Goal: Transaction & Acquisition: Purchase product/service

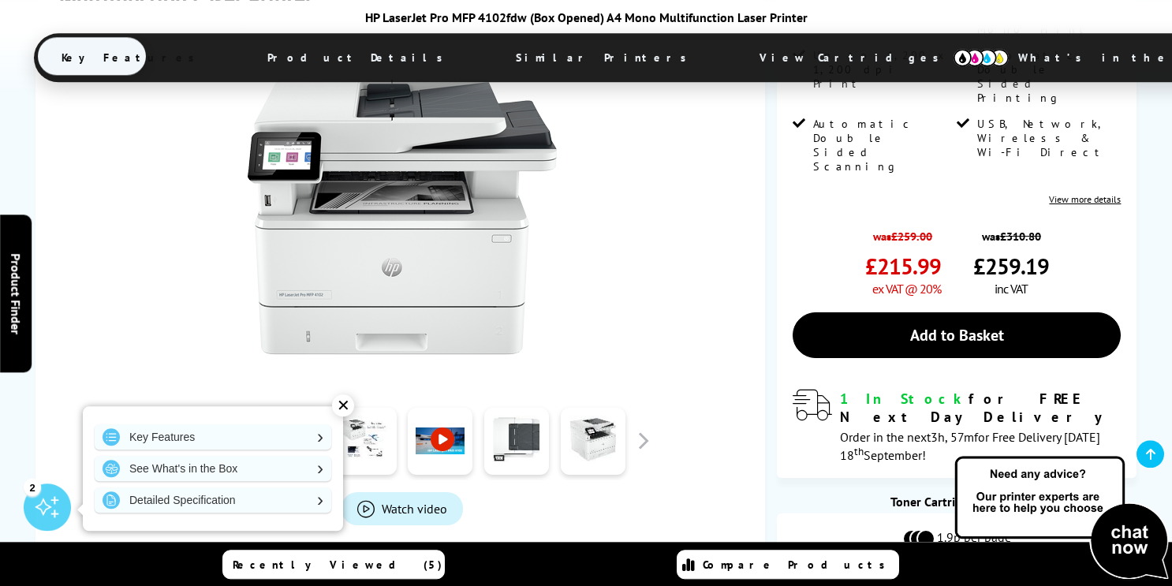
scroll to position [402, 0]
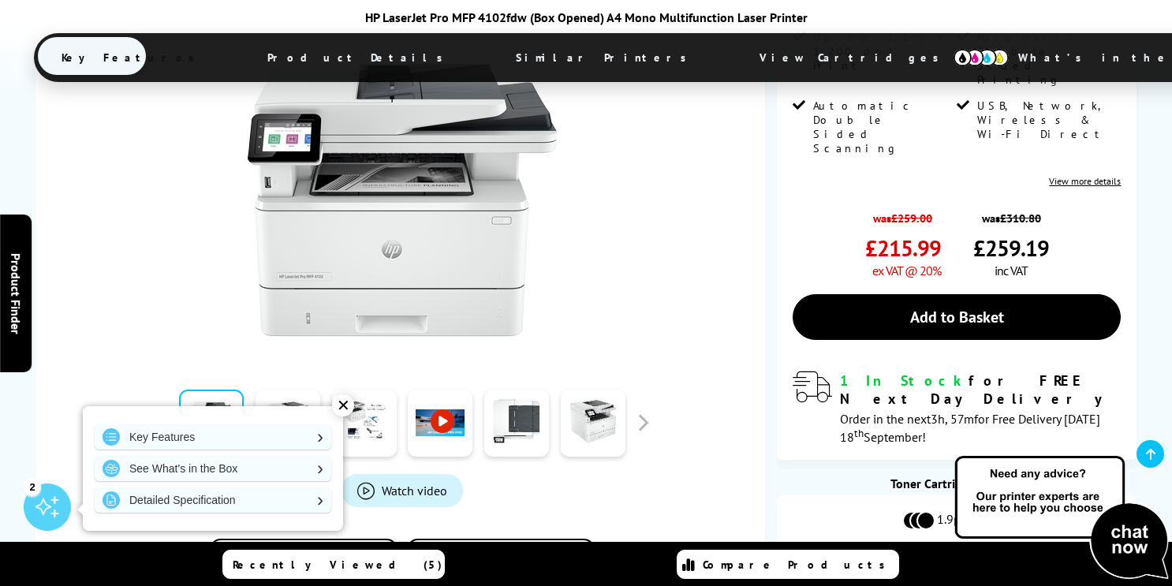
click at [451, 425] on link at bounding box center [440, 423] width 65 height 67
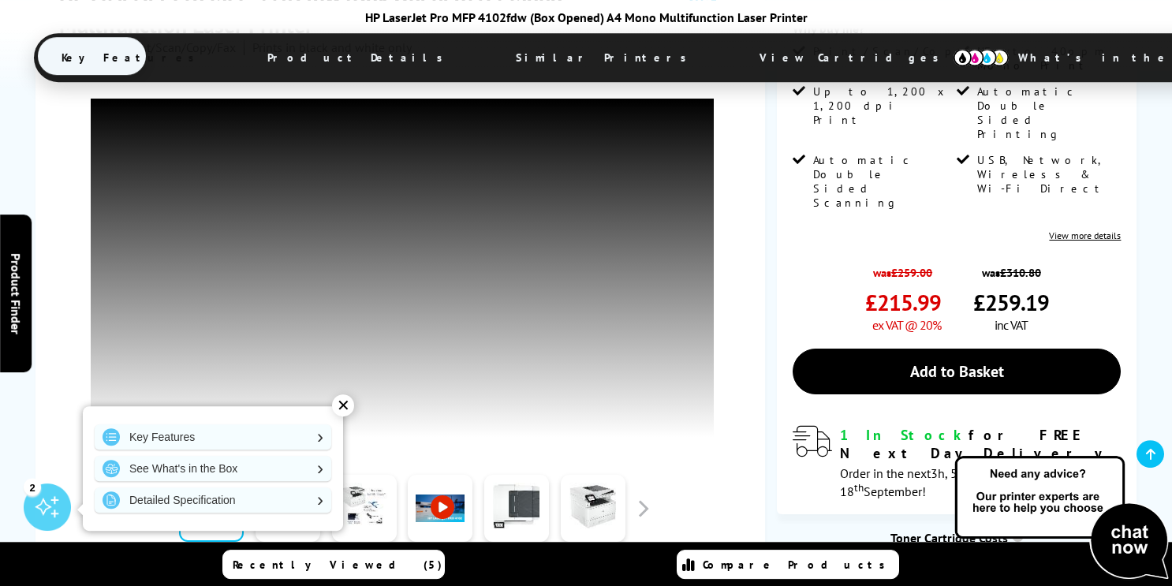
scroll to position [322, 0]
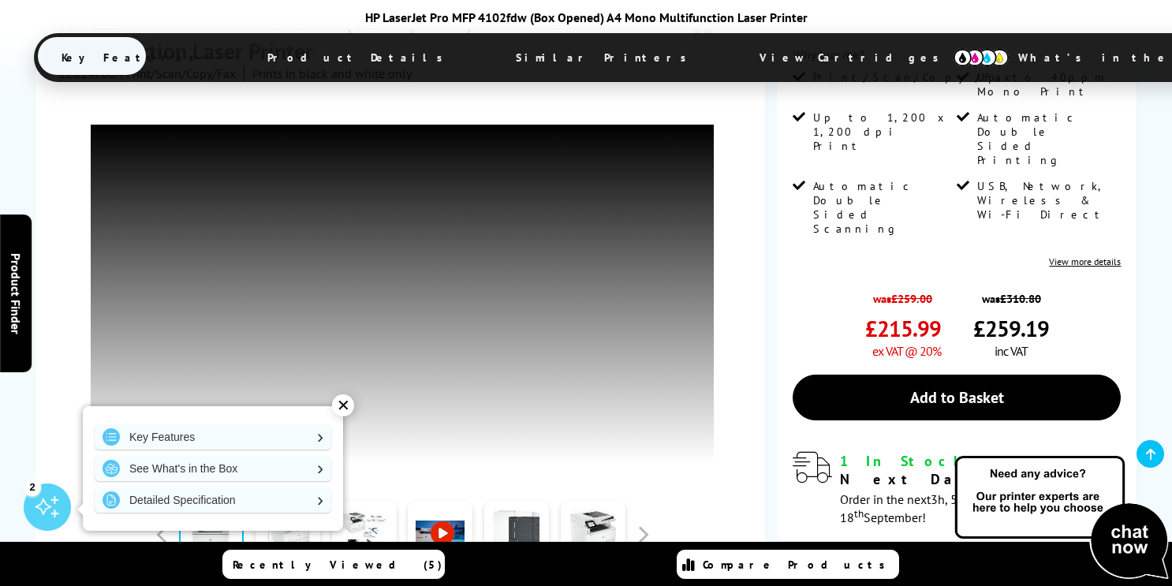
click at [345, 409] on div "✕" at bounding box center [343, 405] width 22 height 22
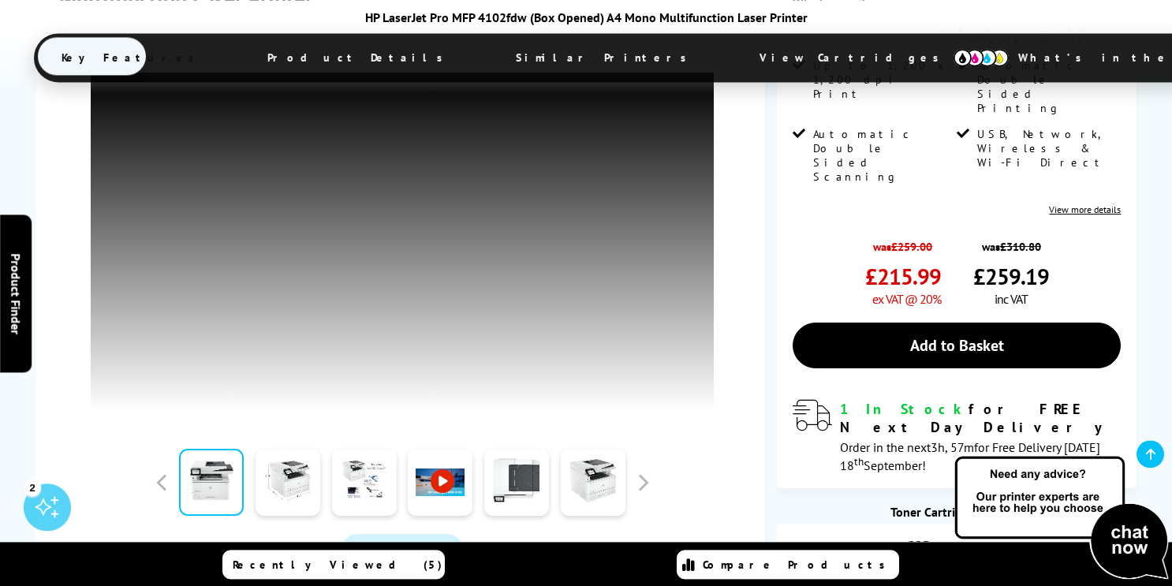
scroll to position [402, 0]
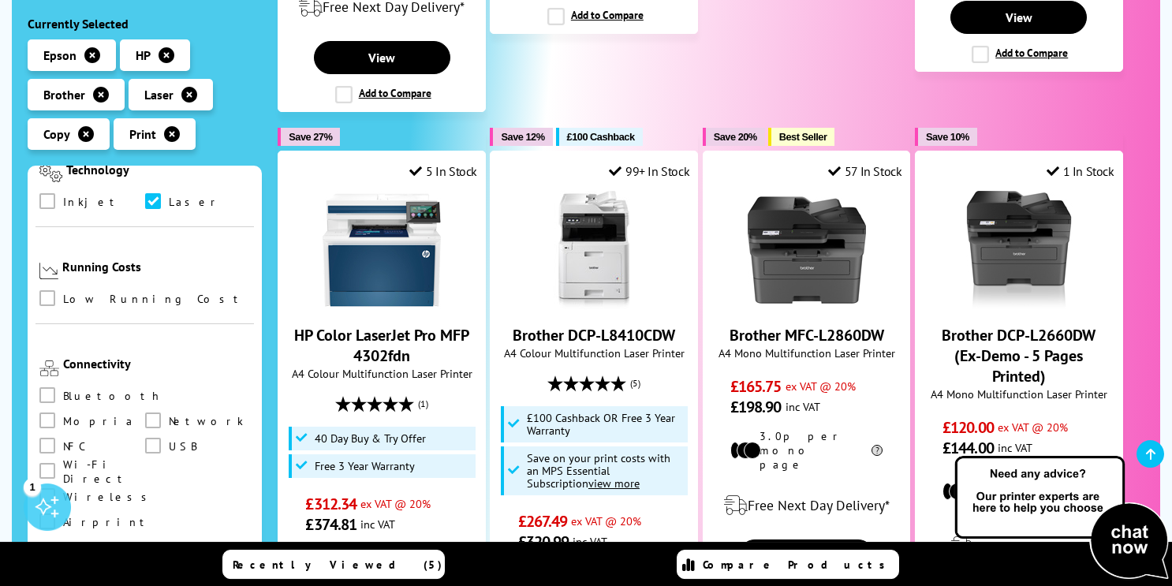
scroll to position [1689, 0]
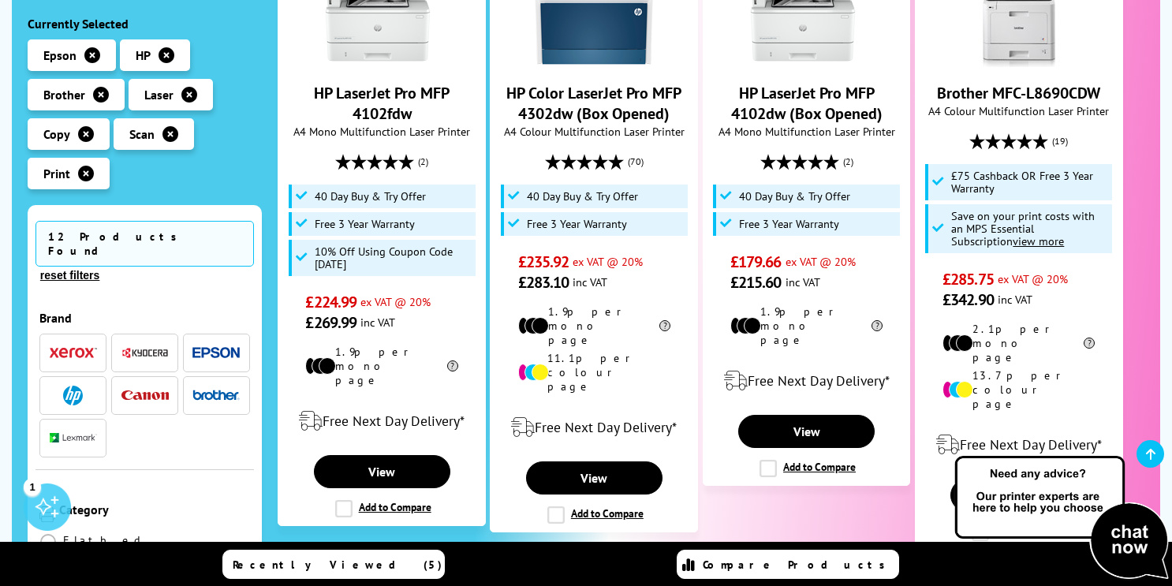
scroll to position [483, 0]
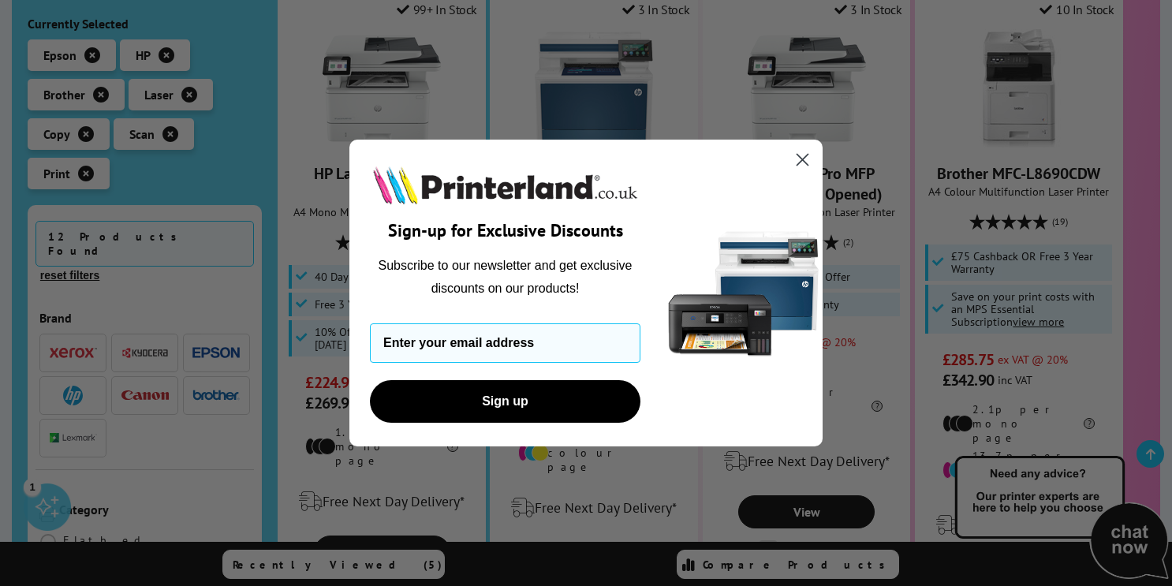
click at [805, 159] on icon "Close dialog" at bounding box center [802, 160] width 11 height 11
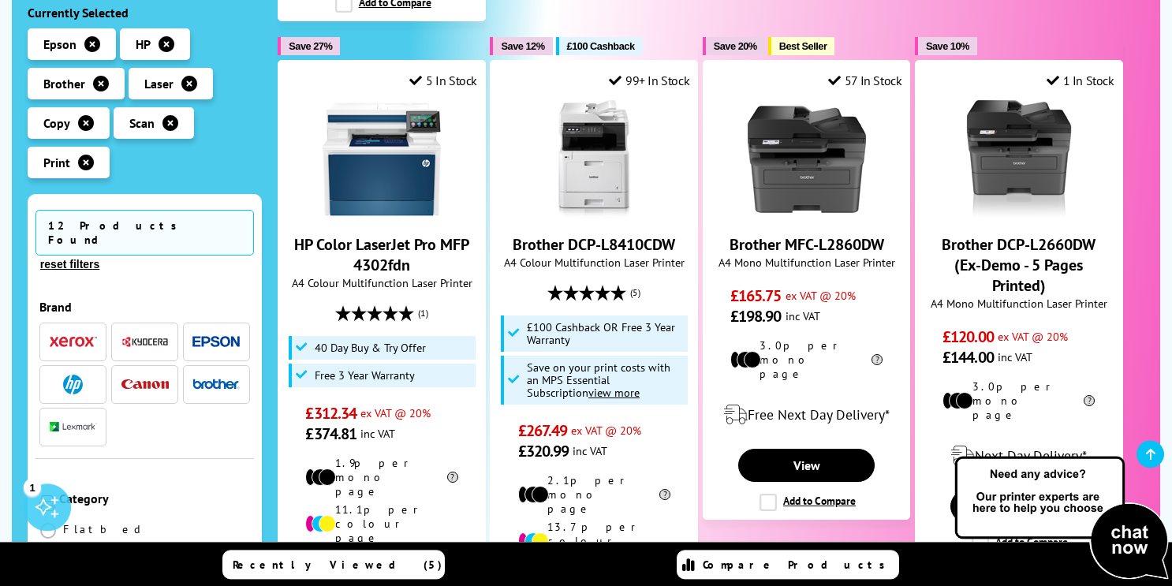
scroll to position [1770, 0]
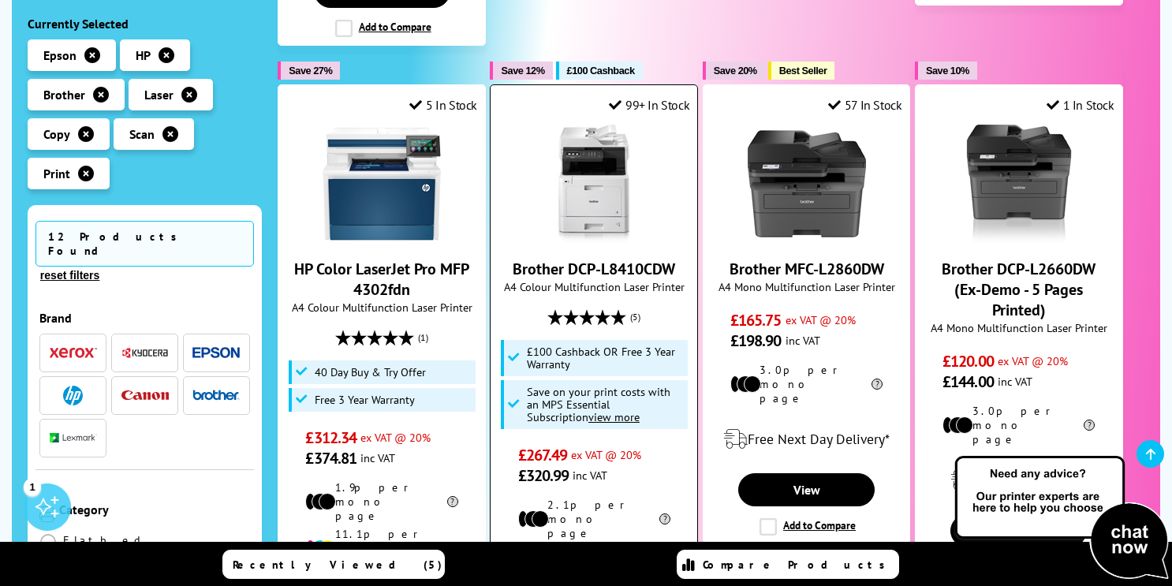
click at [596, 230] on picture at bounding box center [594, 238] width 118 height 16
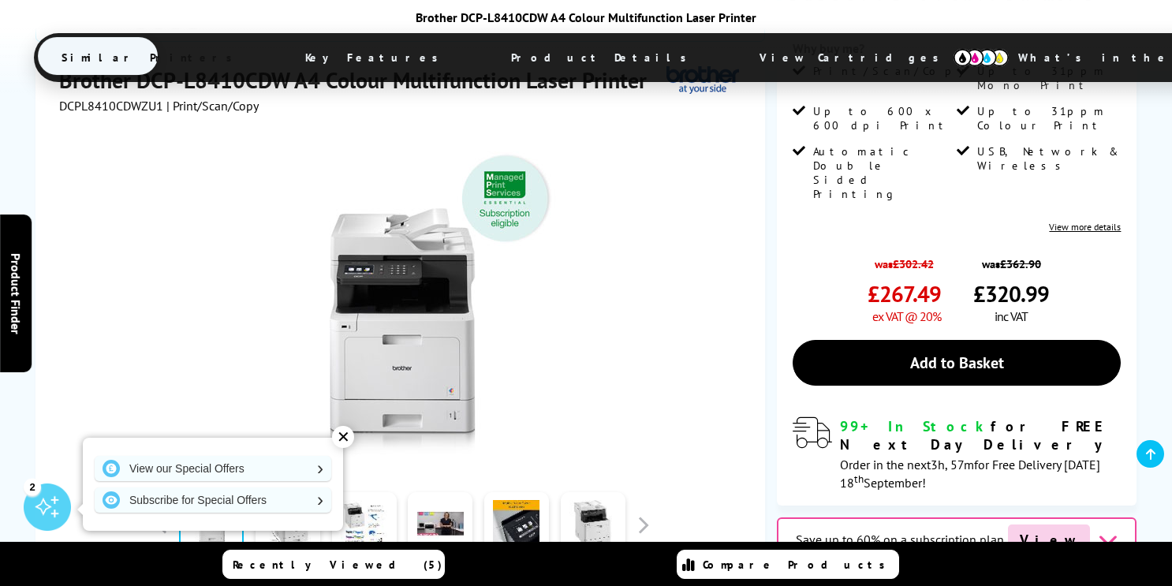
scroll to position [483, 0]
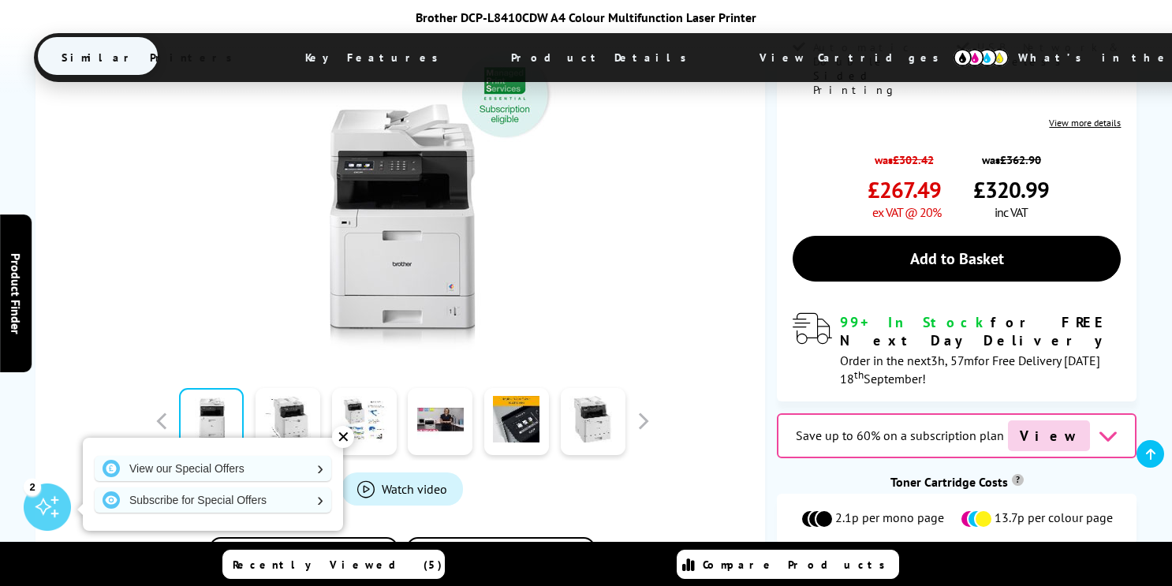
click at [414, 481] on span "Watch video" at bounding box center [414, 489] width 65 height 16
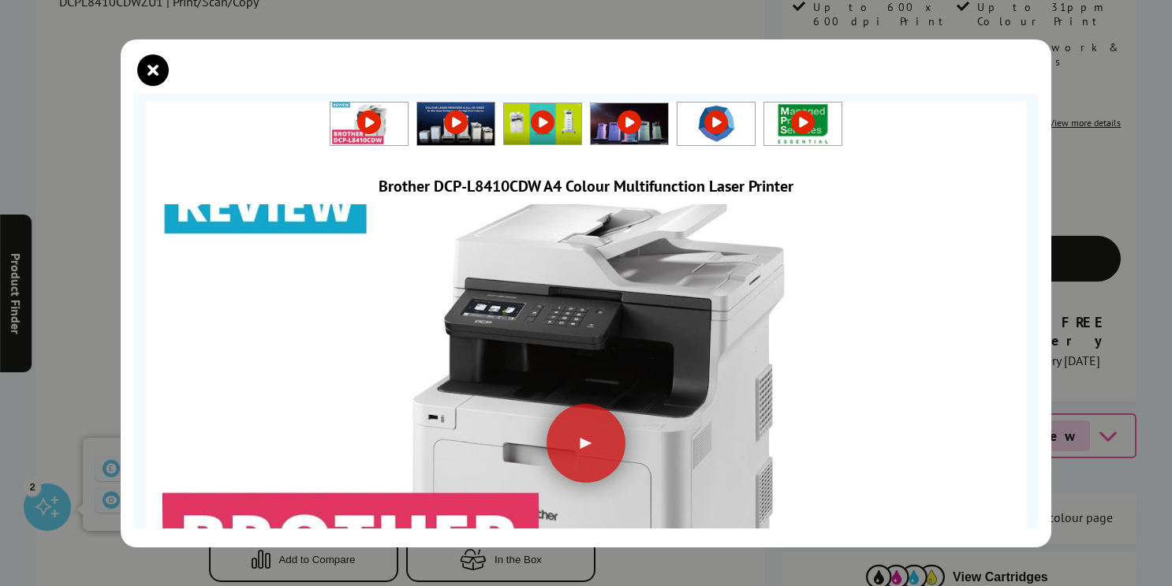
scroll to position [187, 0]
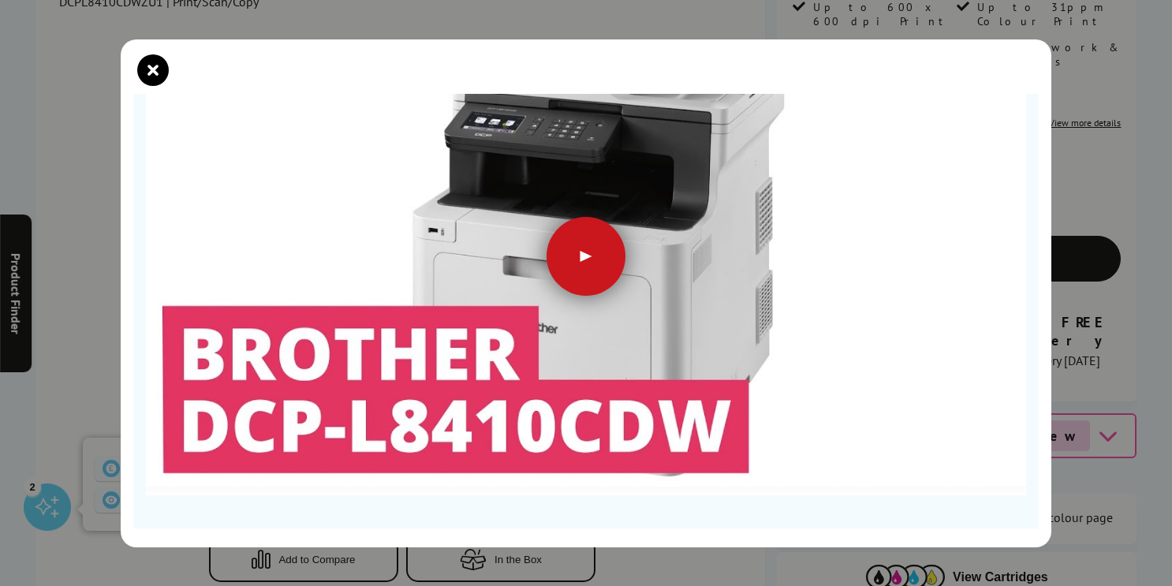
click at [595, 274] on div at bounding box center [585, 256] width 79 height 79
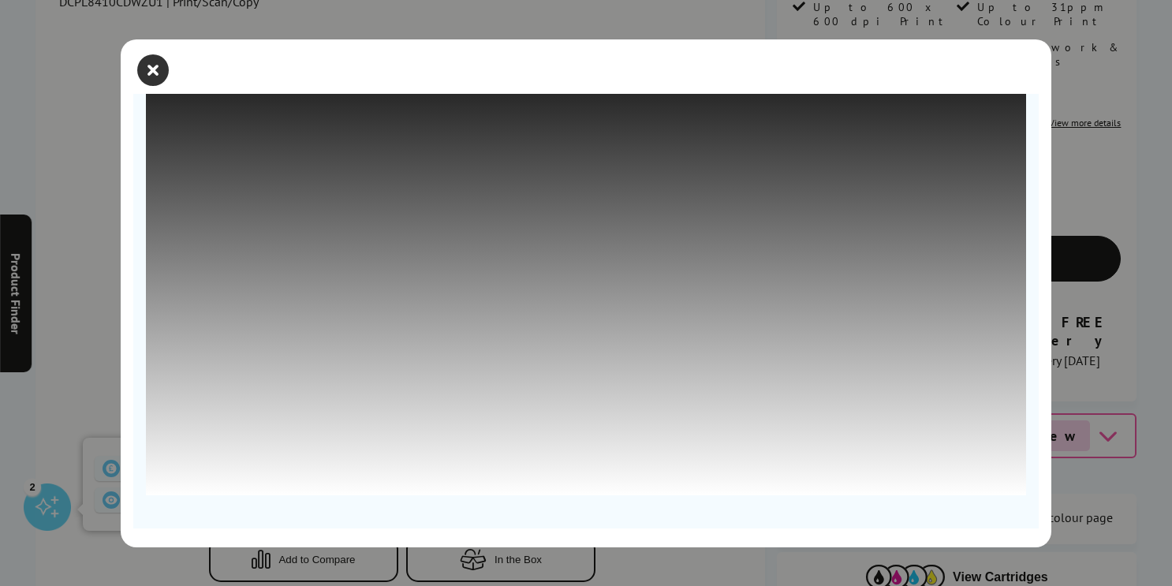
click at [152, 73] on icon "close modal" at bounding box center [153, 70] width 32 height 32
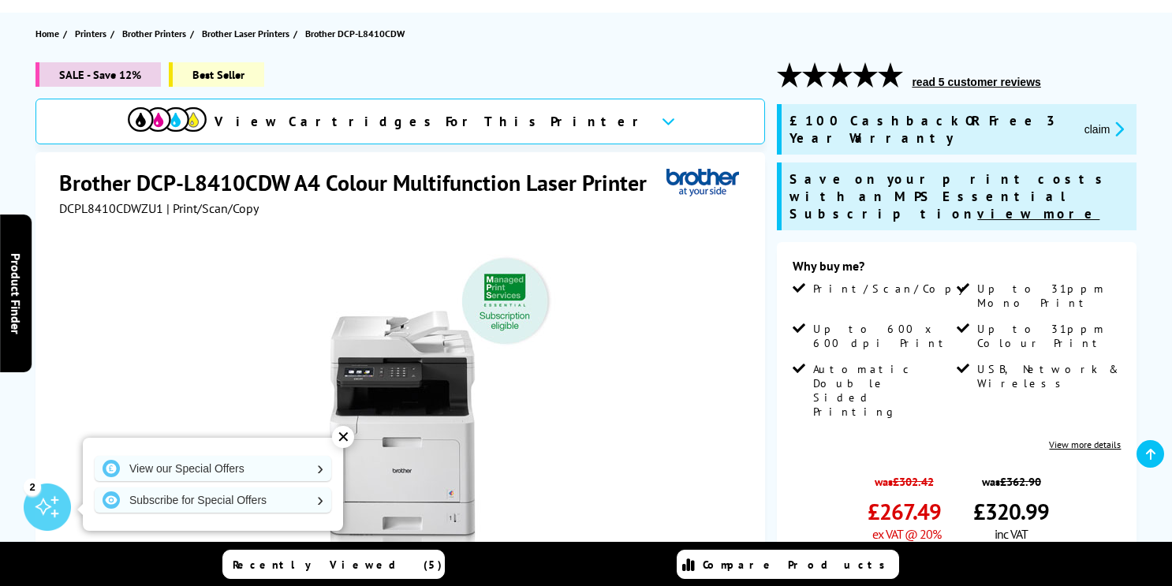
scroll to position [0, 0]
